Goal: Task Accomplishment & Management: Use online tool/utility

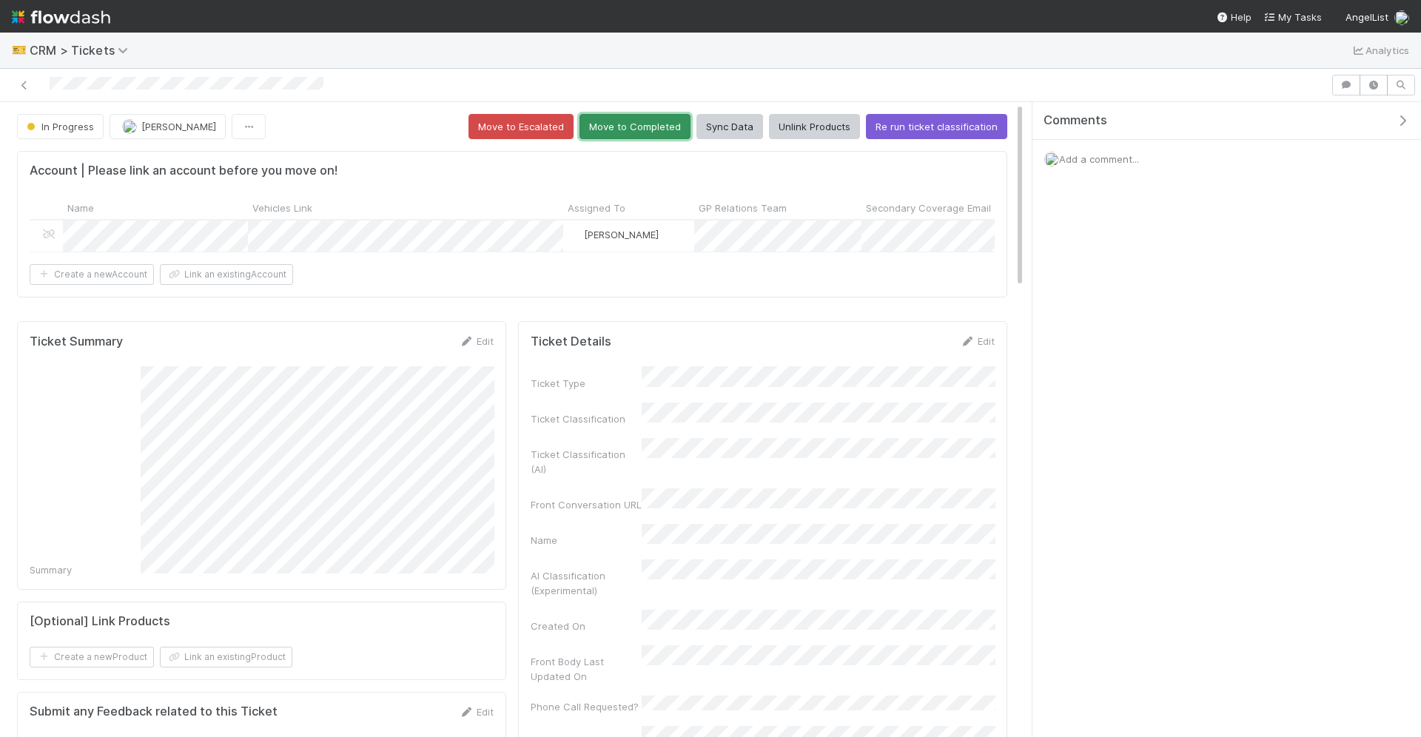
click at [621, 128] on button "Move to Completed" at bounding box center [634, 126] width 111 height 25
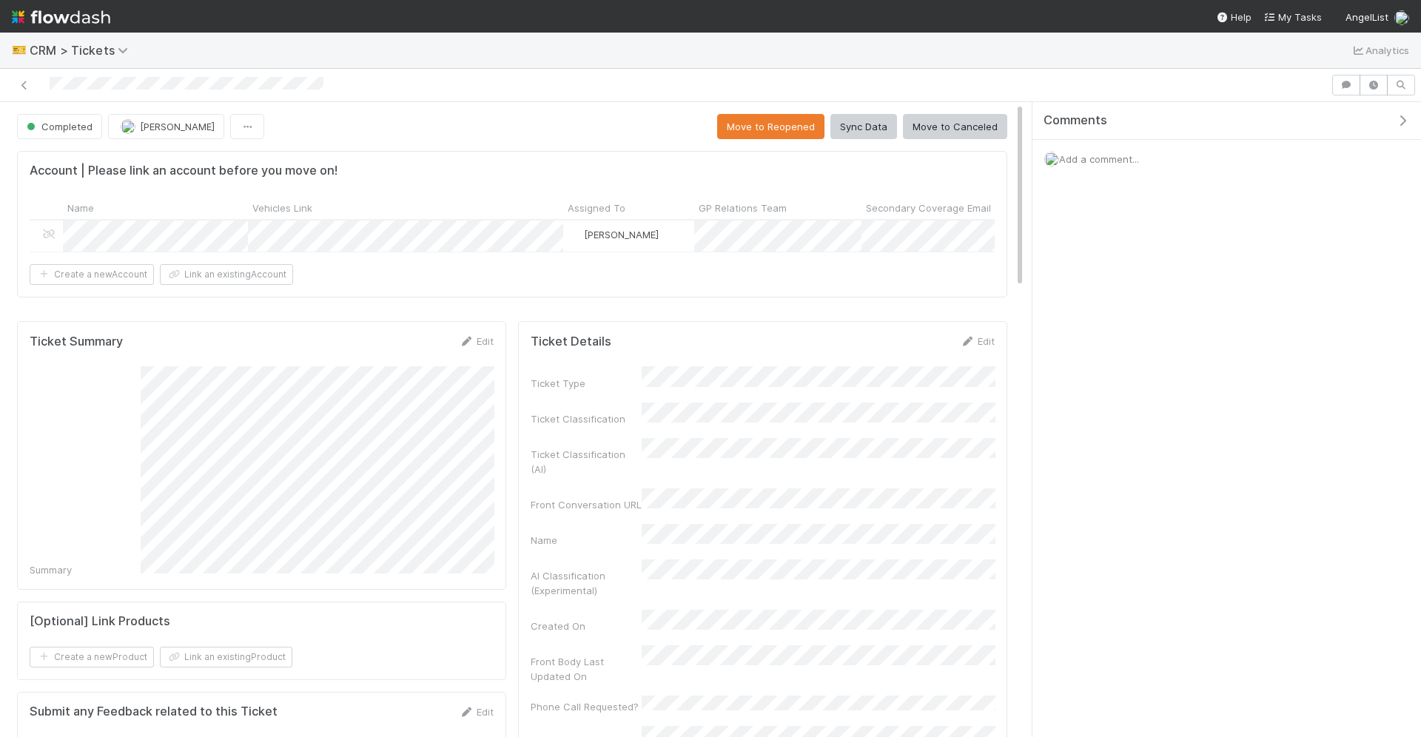
click at [649, 129] on div "Completed Durga Arjun Move to Reopened Sync Data Move to Canceled" at bounding box center [512, 126] width 990 height 25
click at [1360, 574] on div "Comments Add a comment..." at bounding box center [1226, 420] width 388 height 636
click at [70, 18] on img at bounding box center [61, 16] width 98 height 25
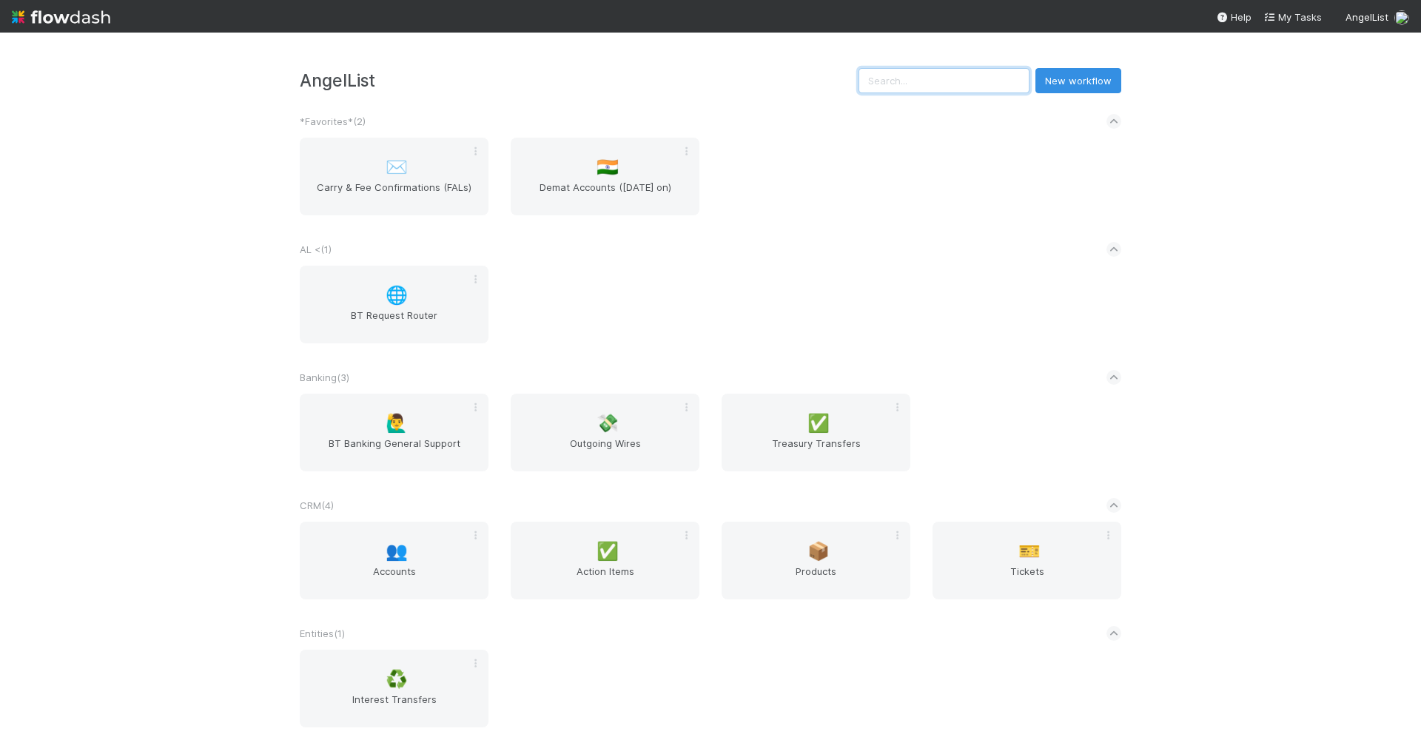
click at [983, 81] on input "text" at bounding box center [943, 80] width 171 height 25
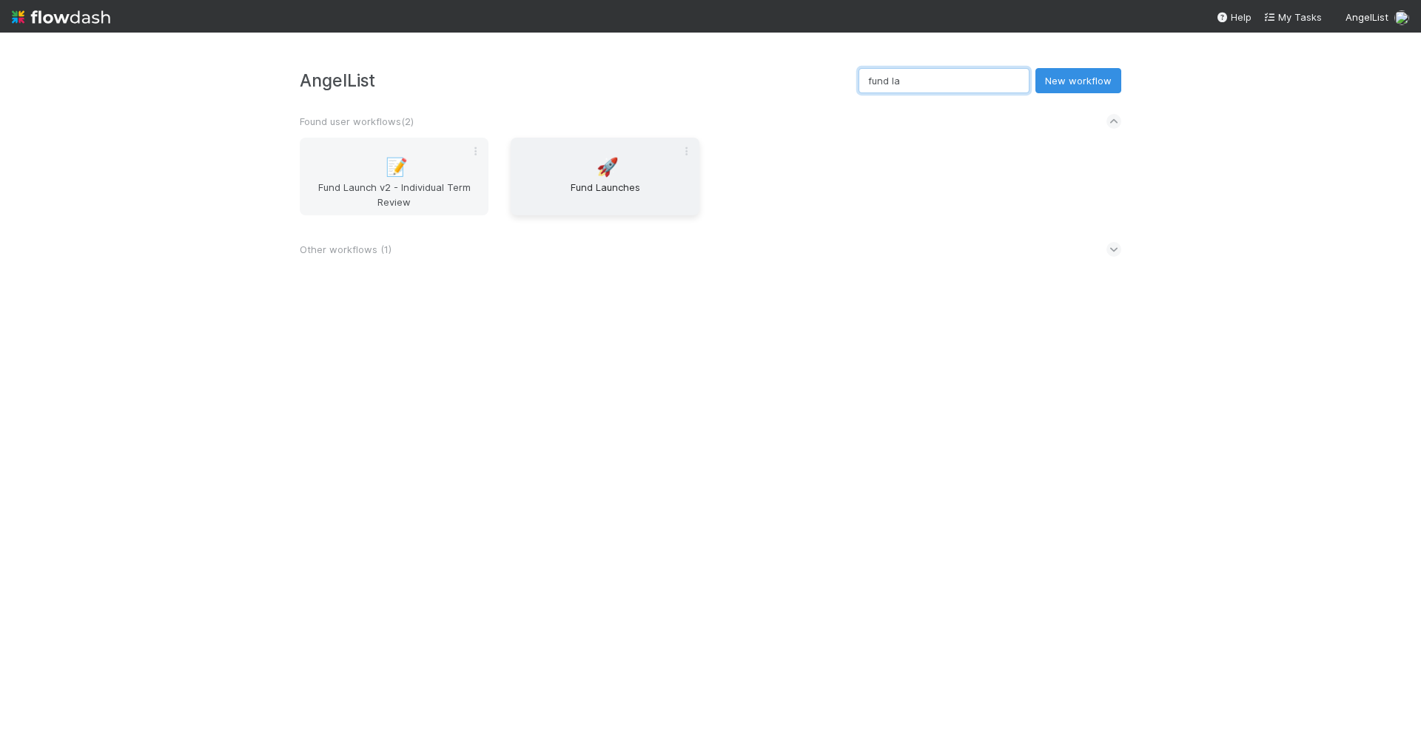
type input "fund la"
click at [609, 186] on span "Fund Launches" at bounding box center [604, 195] width 177 height 30
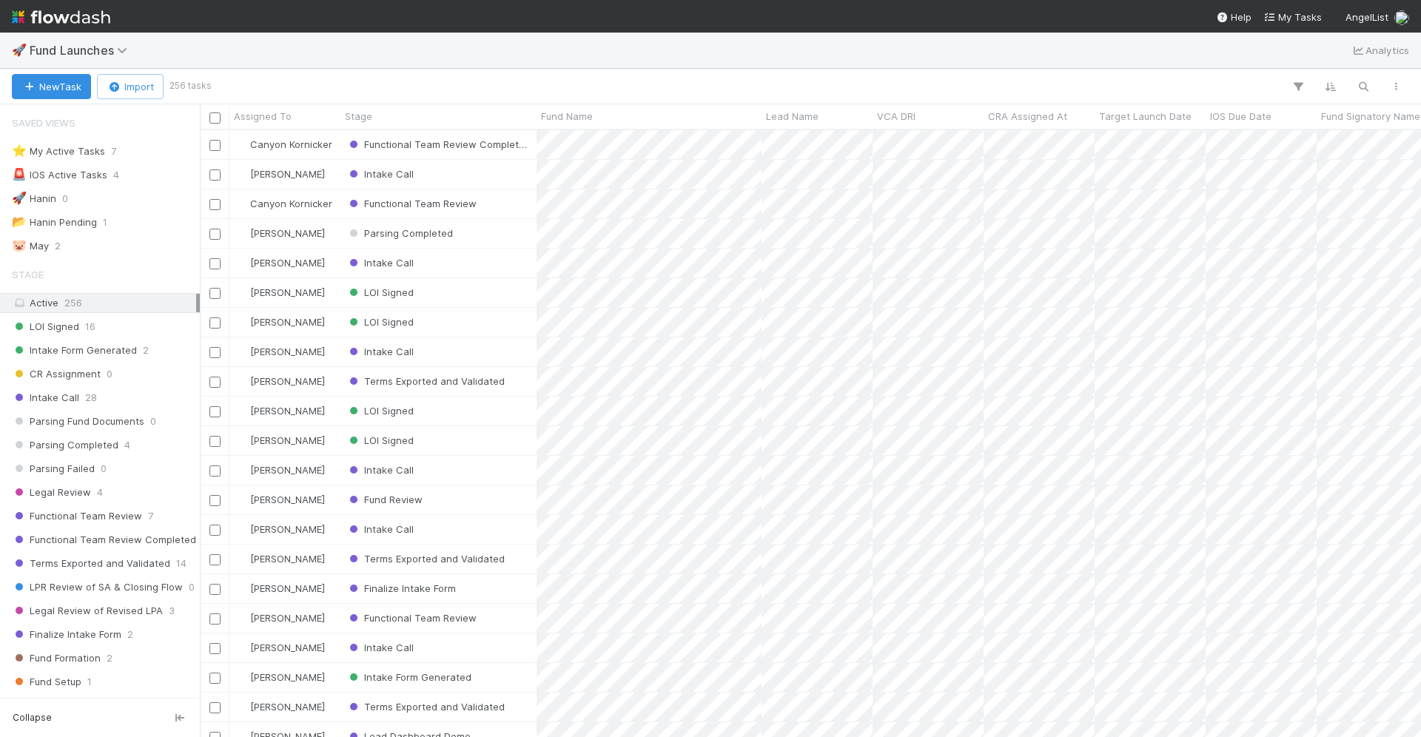
scroll to position [607, 1221]
click at [1367, 90] on icon "button" at bounding box center [1363, 86] width 15 height 13
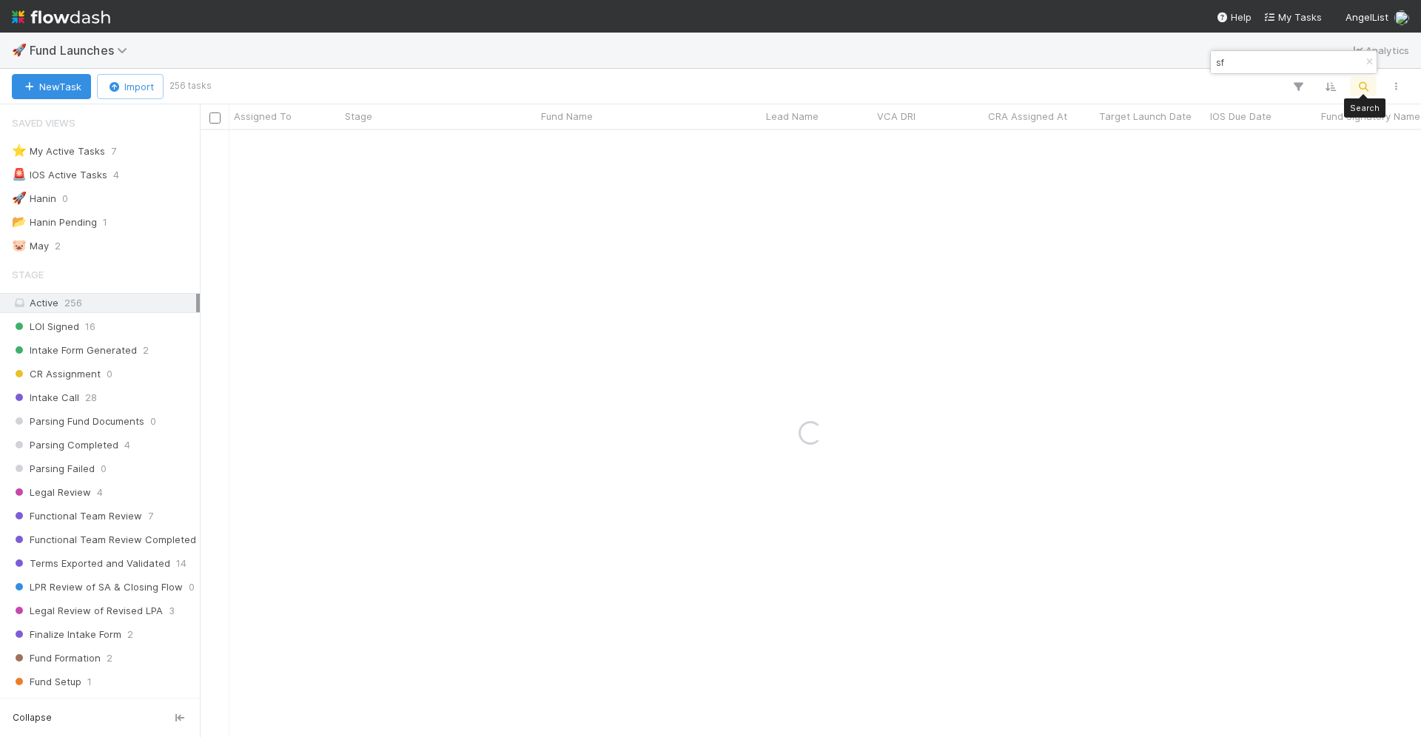
type input "s"
type input "mythos"
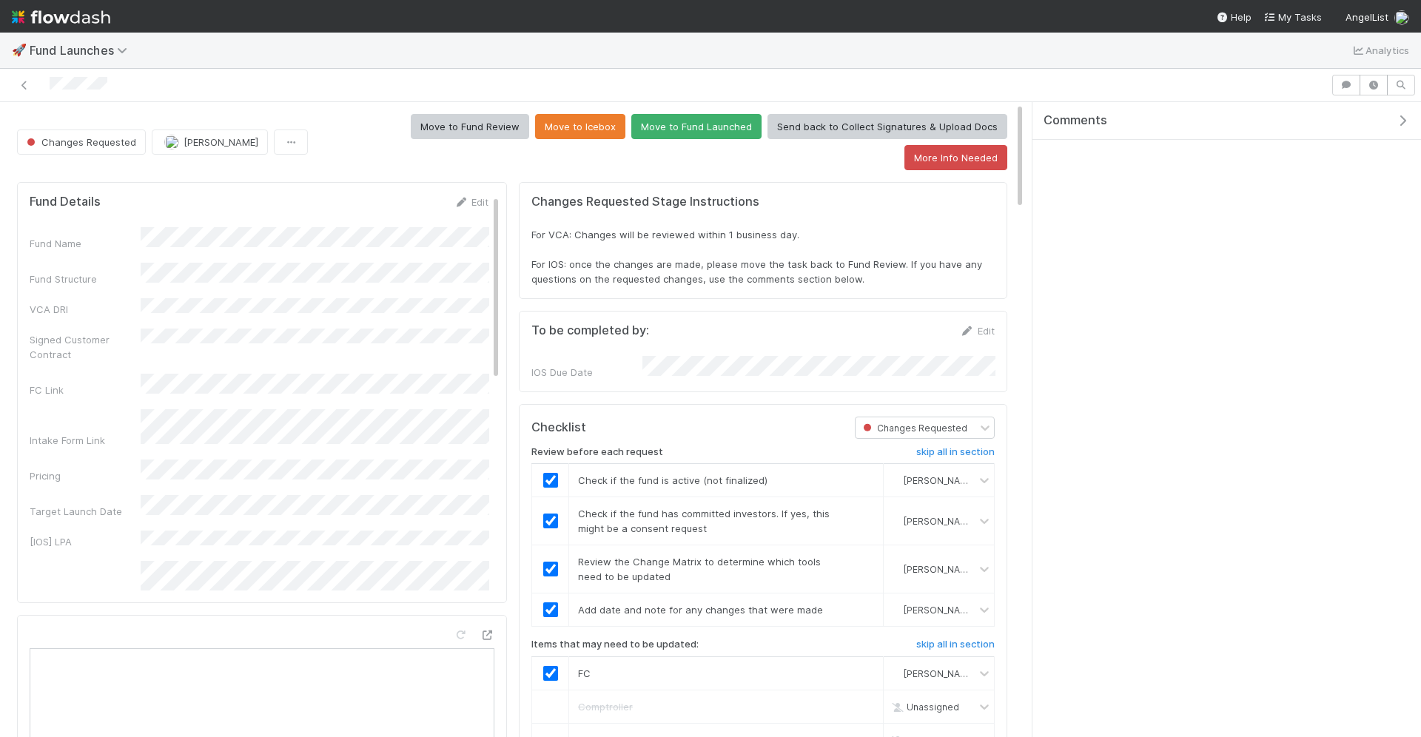
scroll to position [301, 966]
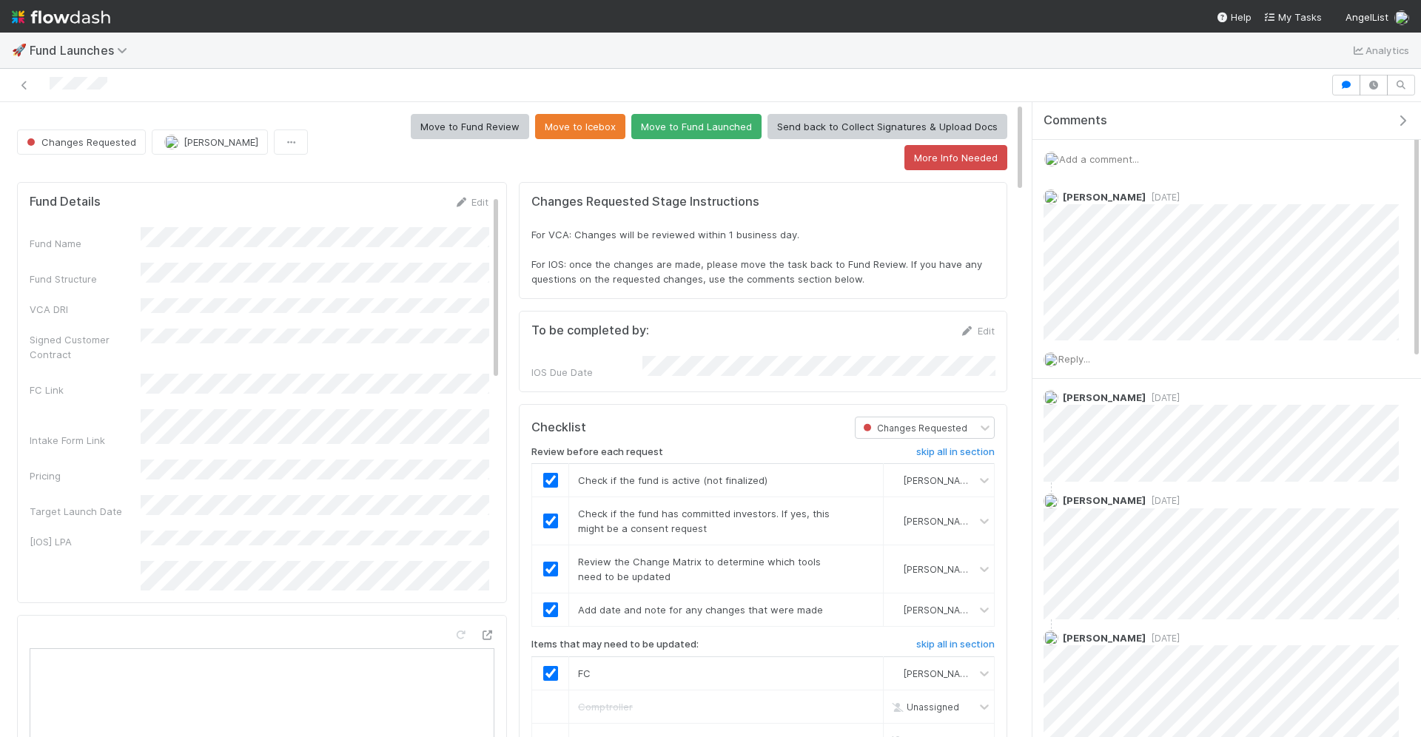
click at [1080, 155] on span "Add a comment..." at bounding box center [1099, 159] width 80 height 12
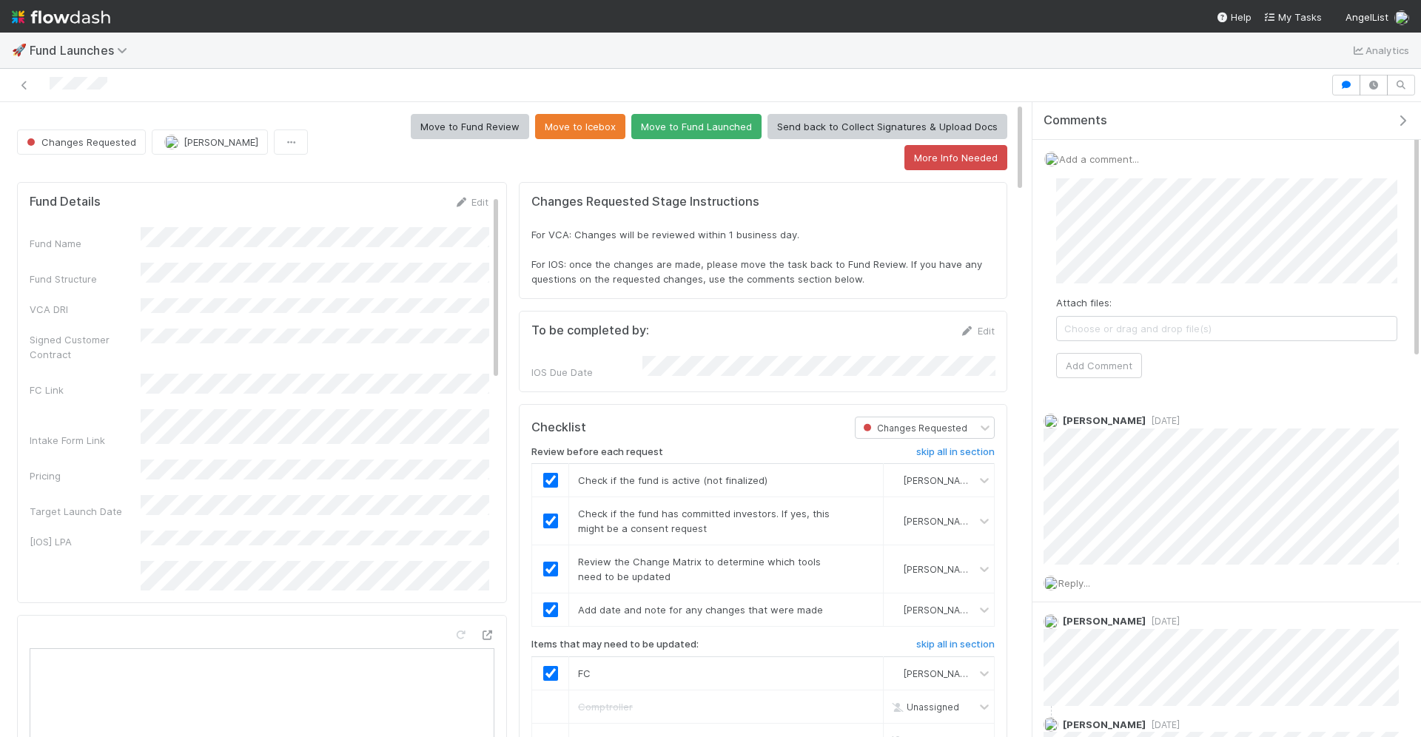
click at [1045, 203] on div "Attach files: Choose or drag and drop file(s) Add Comment" at bounding box center [1226, 278] width 365 height 224
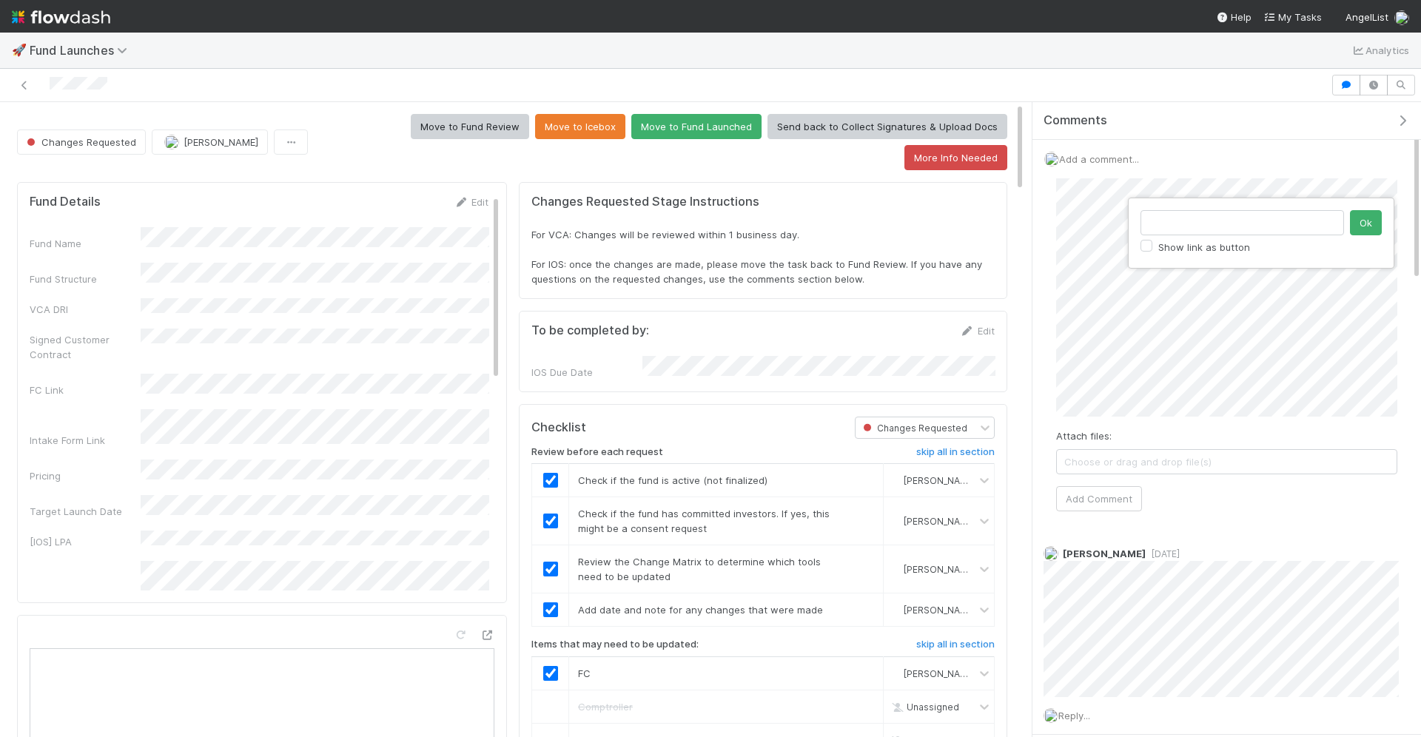
type input "[URL][DOMAIN_NAME]"
click button "Ok" at bounding box center [1366, 222] width 32 height 25
click at [1116, 497] on button "Add Comment" at bounding box center [1099, 498] width 86 height 25
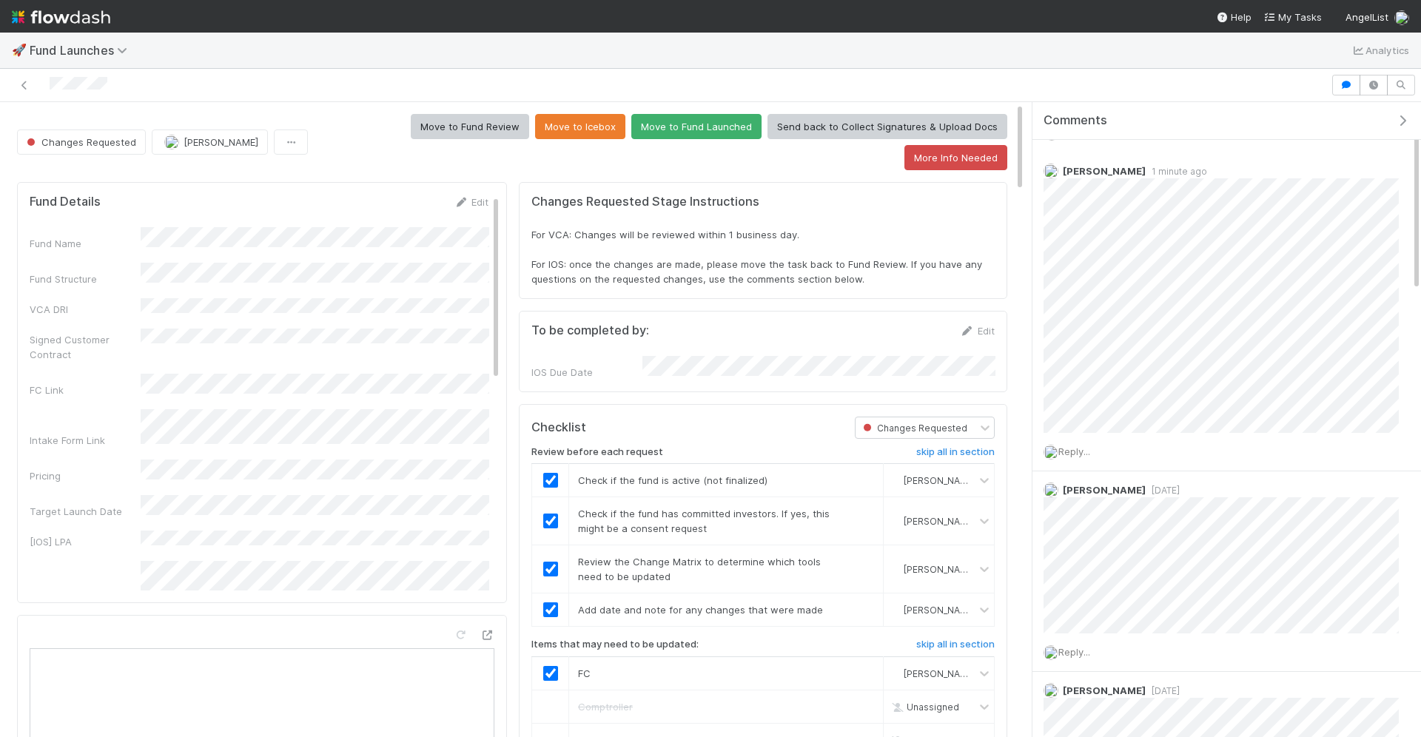
scroll to position [0, 0]
